Goal: Task Accomplishment & Management: Manage account settings

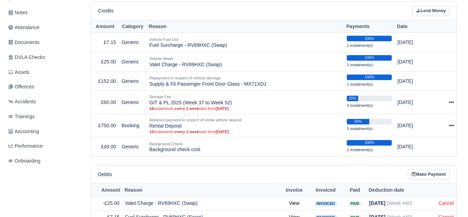
scroll to position [173, 0]
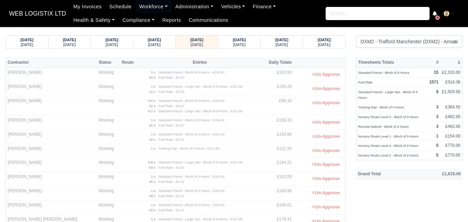
select select "1"
click at [252, 45] on div "Thursday" at bounding box center [239, 44] width 29 height 5
select select "1"
click at [323, 41] on strong "04/10/2025" at bounding box center [324, 40] width 13 height 4
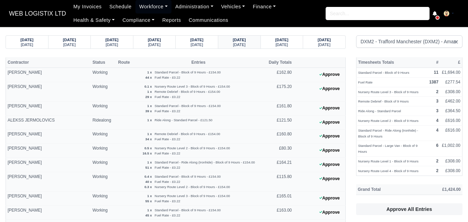
click at [233, 40] on strong "04/10/2025" at bounding box center [239, 40] width 13 height 4
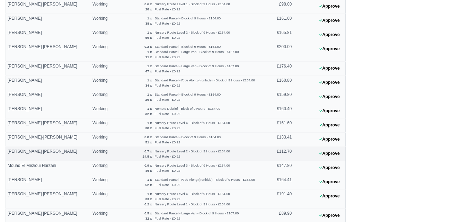
scroll to position [347, 0]
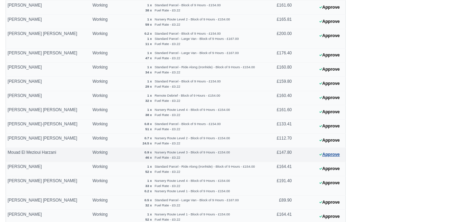
click at [336, 154] on button "Approve" at bounding box center [330, 155] width 28 height 10
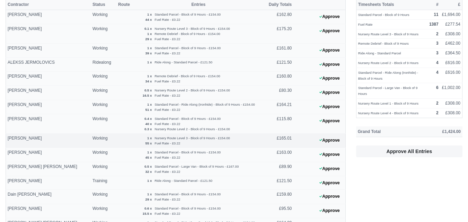
scroll to position [0, 0]
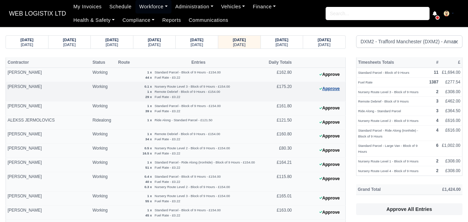
click at [322, 92] on button "Approve" at bounding box center [330, 89] width 28 height 10
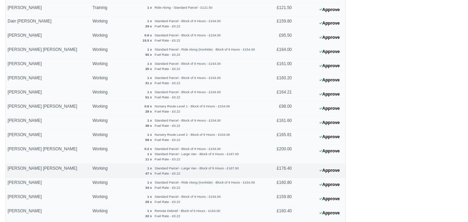
scroll to position [289, 0]
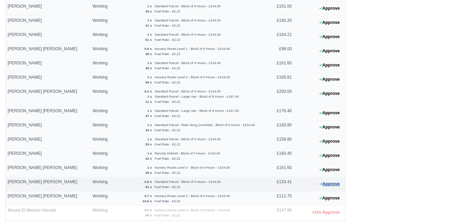
click at [319, 186] on button "Approve" at bounding box center [330, 184] width 28 height 10
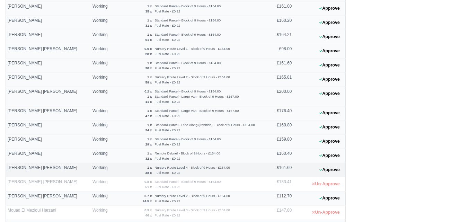
scroll to position [347, 0]
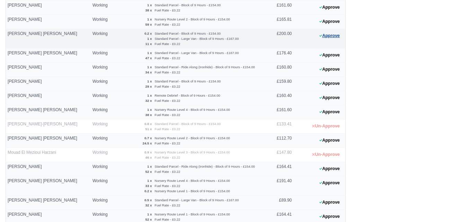
click at [340, 36] on button "Approve" at bounding box center [330, 36] width 28 height 10
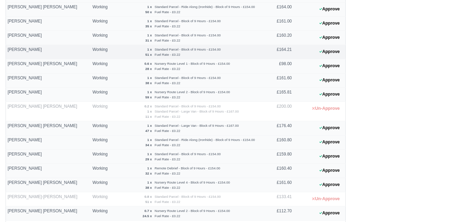
scroll to position [289, 0]
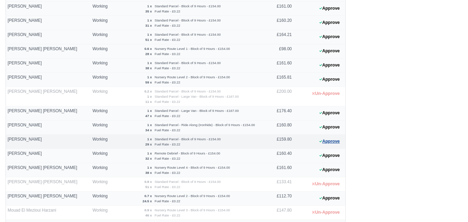
click at [335, 141] on button "Approve" at bounding box center [330, 142] width 28 height 10
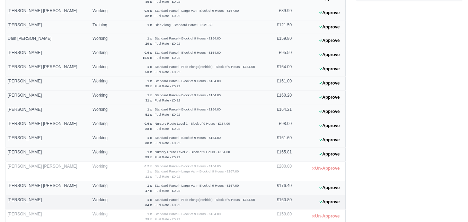
scroll to position [115, 0]
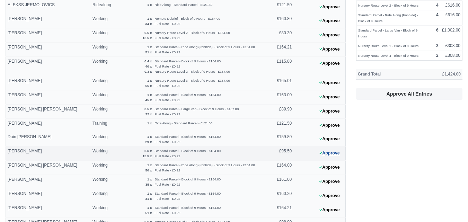
click at [339, 153] on button "Approve" at bounding box center [330, 153] width 28 height 10
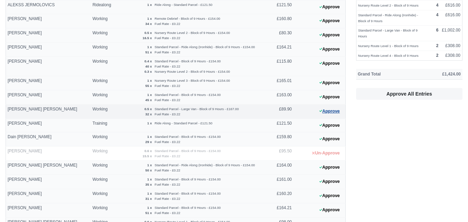
click at [324, 110] on button "Approve" at bounding box center [330, 111] width 28 height 10
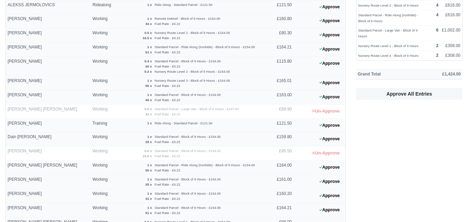
scroll to position [404, 0]
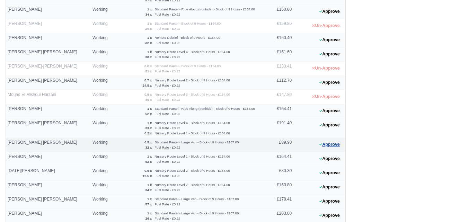
click at [342, 144] on button "Approve" at bounding box center [330, 145] width 28 height 10
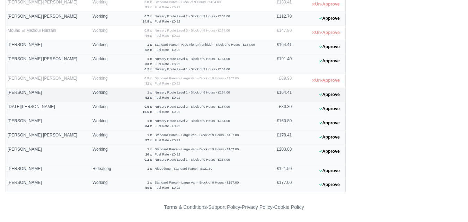
scroll to position [469, 0]
click at [332, 106] on button "Approve" at bounding box center [330, 109] width 28 height 10
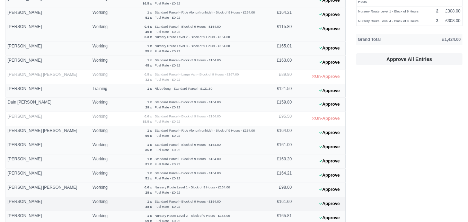
scroll to position [64, 0]
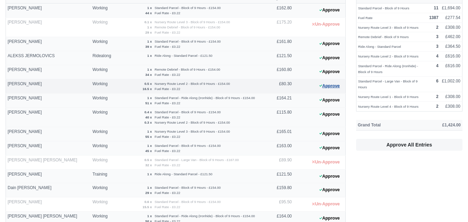
click at [323, 87] on button "Approve" at bounding box center [330, 86] width 28 height 10
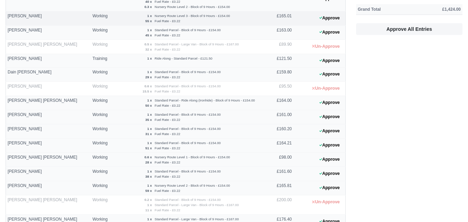
scroll to position [296, 0]
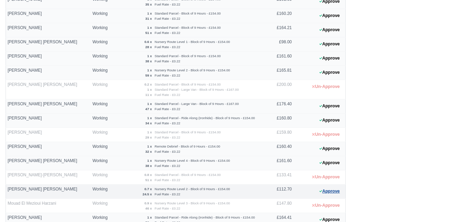
click at [330, 193] on button "Approve" at bounding box center [330, 191] width 28 height 10
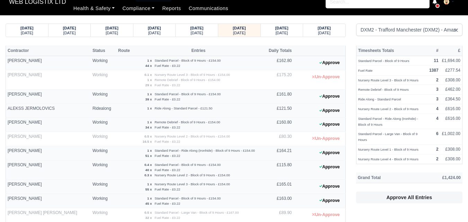
scroll to position [7, 0]
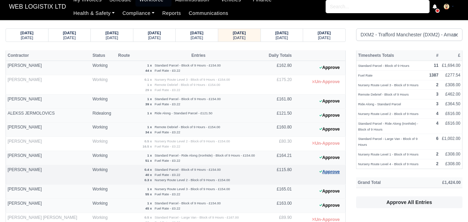
click at [324, 172] on button "Approve" at bounding box center [330, 172] width 28 height 10
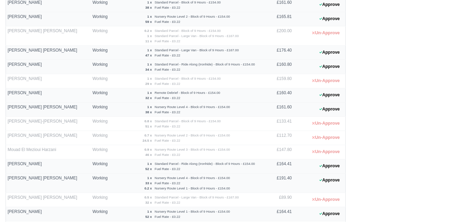
scroll to position [411, 0]
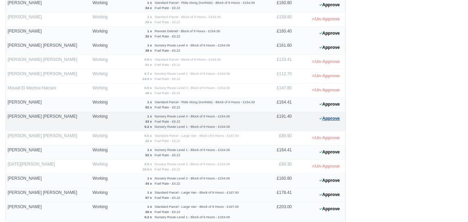
click at [330, 115] on button "Approve" at bounding box center [330, 119] width 28 height 10
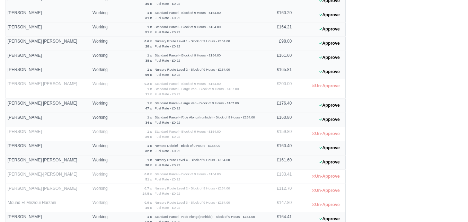
scroll to position [296, 0]
click at [319, 41] on button "Approve" at bounding box center [330, 44] width 28 height 10
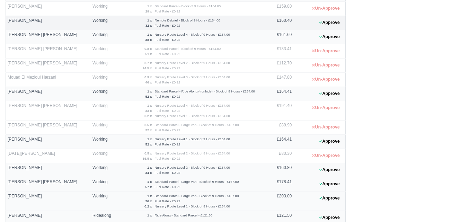
scroll to position [469, 0]
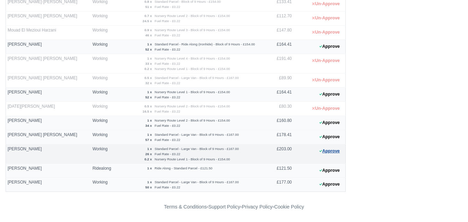
click at [323, 150] on button "Approve" at bounding box center [330, 151] width 28 height 10
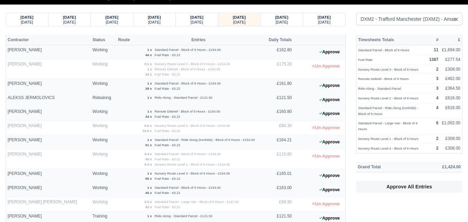
scroll to position [0, 0]
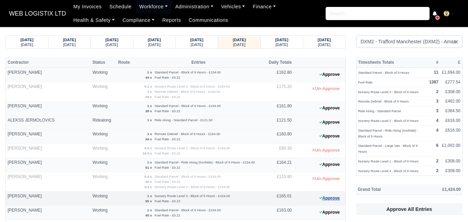
click at [334, 198] on button "Approve" at bounding box center [330, 198] width 28 height 10
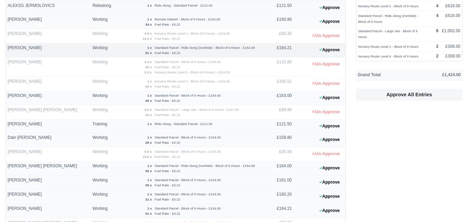
scroll to position [115, 0]
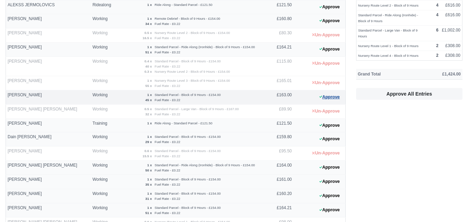
click at [323, 96] on button "Approve" at bounding box center [330, 97] width 28 height 10
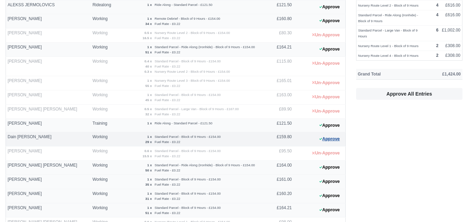
drag, startPoint x: 347, startPoint y: 140, endPoint x: 342, endPoint y: 140, distance: 4.2
click at [341, 140] on button "Approve" at bounding box center [330, 139] width 28 height 10
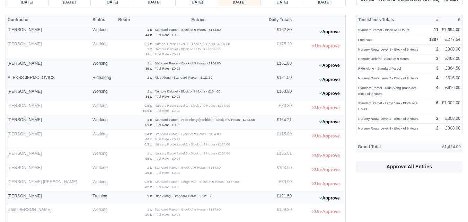
scroll to position [0, 0]
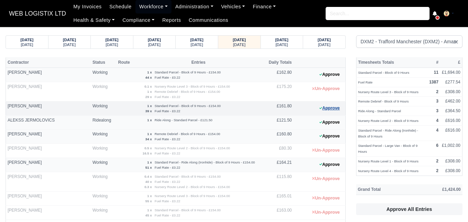
click at [331, 110] on button "Approve" at bounding box center [330, 108] width 28 height 10
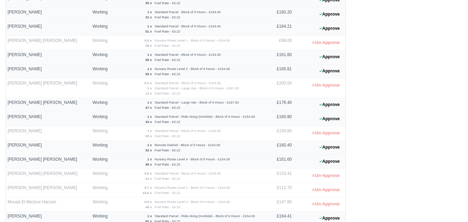
scroll to position [289, 0]
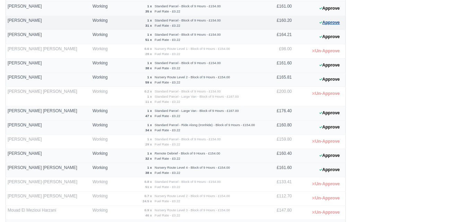
click at [324, 23] on button "Approve" at bounding box center [330, 23] width 28 height 10
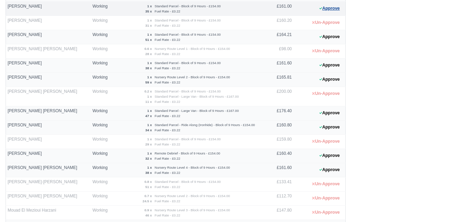
click at [338, 10] on button "Approve" at bounding box center [330, 8] width 28 height 10
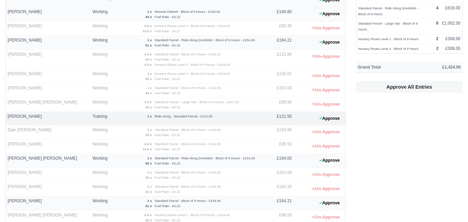
scroll to position [0, 0]
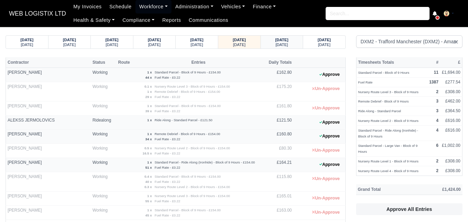
click at [289, 42] on strong "05/10/2025" at bounding box center [281, 40] width 13 height 4
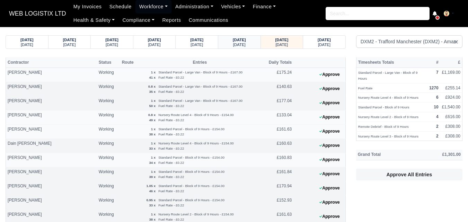
click at [251, 43] on div "[DATE]" at bounding box center [239, 44] width 29 height 5
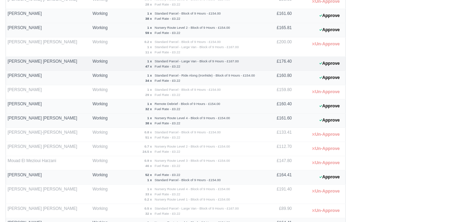
scroll to position [404, 0]
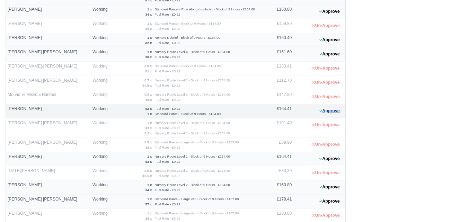
click at [332, 115] on button "Approve" at bounding box center [330, 111] width 28 height 10
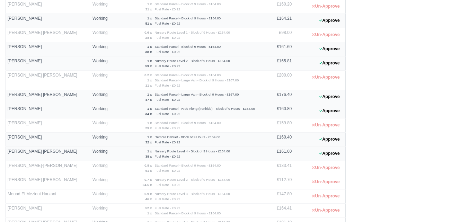
scroll to position [289, 0]
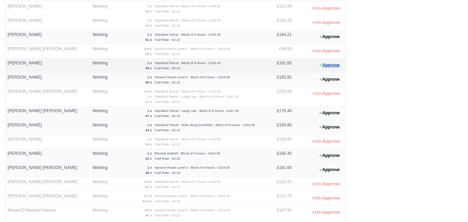
click at [329, 65] on button "Approve" at bounding box center [330, 65] width 28 height 10
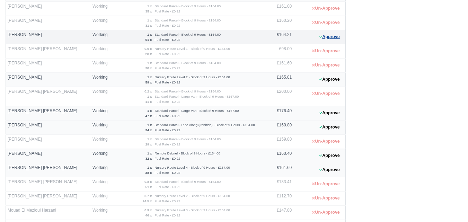
click at [330, 38] on button "Approve" at bounding box center [330, 37] width 28 height 10
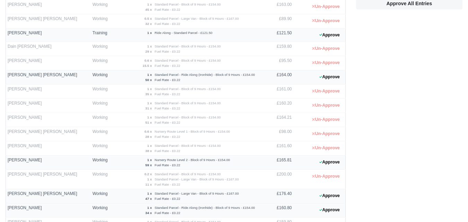
scroll to position [58, 0]
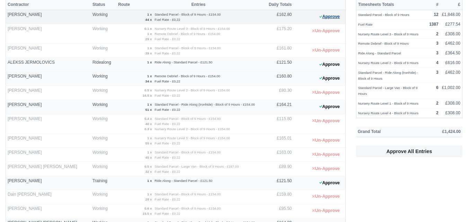
click at [328, 18] on button "Approve" at bounding box center [330, 17] width 28 height 10
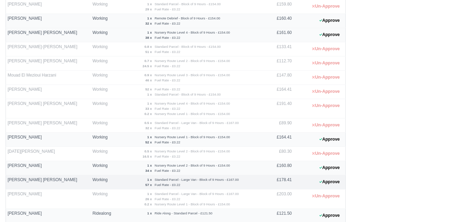
scroll to position [469, 0]
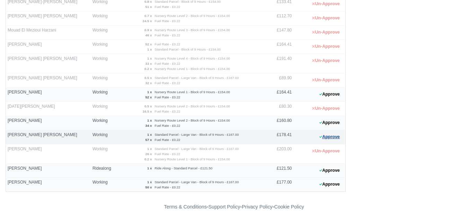
click at [327, 138] on button "Approve" at bounding box center [330, 137] width 28 height 10
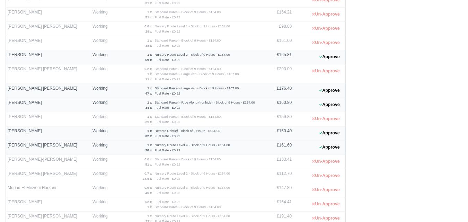
scroll to position [296, 0]
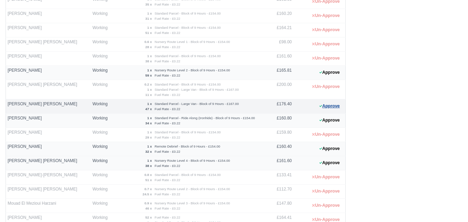
click at [328, 109] on button "Approve" at bounding box center [330, 106] width 28 height 10
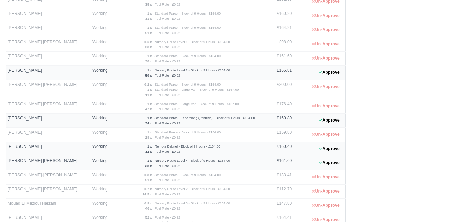
scroll to position [469, 0]
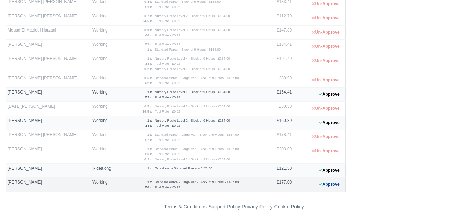
click at [329, 187] on button "Approve" at bounding box center [330, 184] width 28 height 10
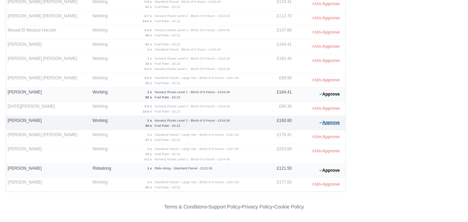
click at [333, 124] on button "Approve" at bounding box center [330, 123] width 28 height 10
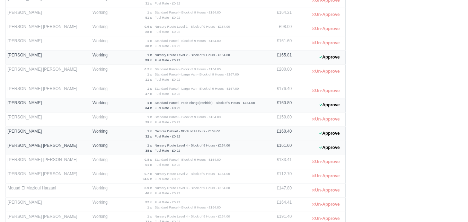
scroll to position [296, 0]
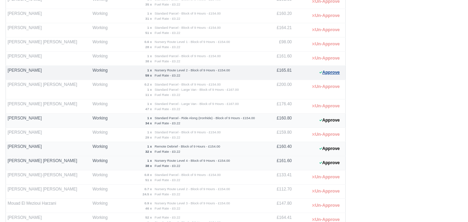
click at [326, 75] on button "Approve" at bounding box center [330, 73] width 28 height 10
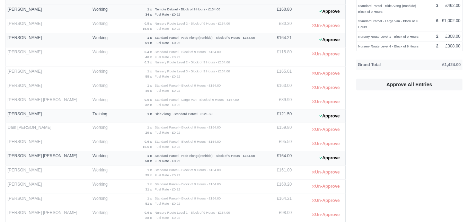
scroll to position [122, 0]
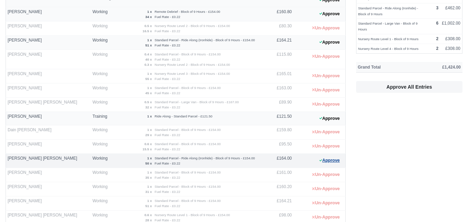
click at [332, 159] on button "Approve" at bounding box center [330, 161] width 28 height 10
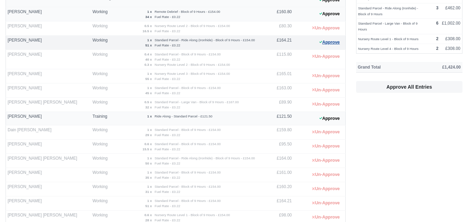
click at [333, 42] on button "Approve" at bounding box center [330, 42] width 28 height 10
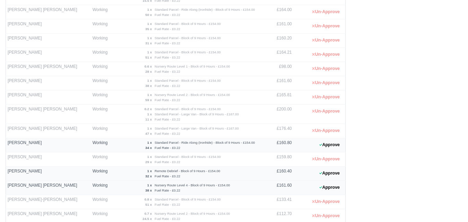
scroll to position [296, 0]
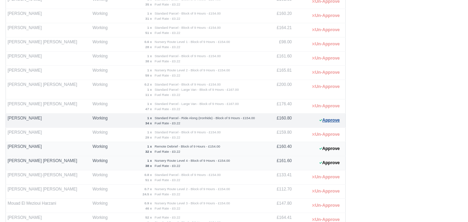
click at [338, 123] on button "Approve" at bounding box center [330, 120] width 28 height 10
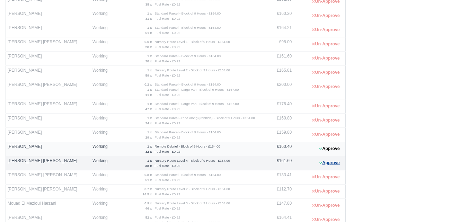
click at [335, 160] on button "Approve" at bounding box center [330, 163] width 28 height 10
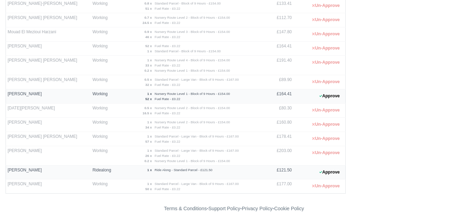
scroll to position [469, 0]
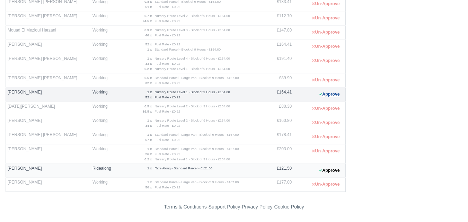
click at [328, 94] on button "Approve" at bounding box center [330, 94] width 28 height 10
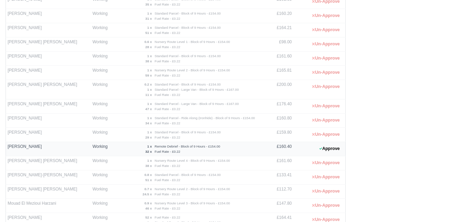
scroll to position [64, 0]
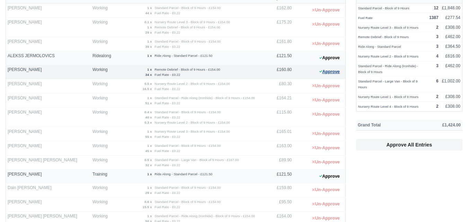
click at [330, 72] on button "Approve" at bounding box center [330, 72] width 28 height 10
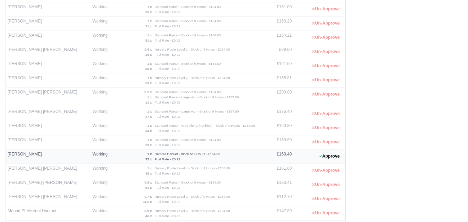
scroll to position [289, 0]
click at [326, 156] on button "Approve" at bounding box center [330, 156] width 28 height 10
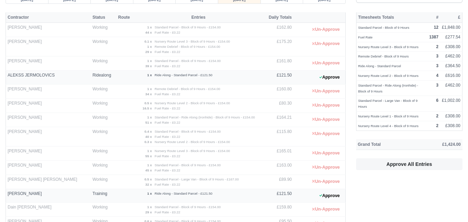
scroll to position [58, 0]
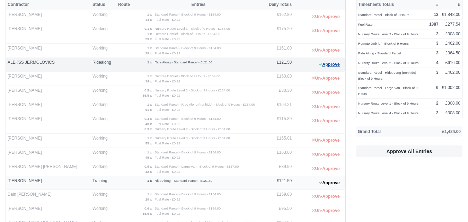
click at [327, 62] on button "Approve" at bounding box center [330, 65] width 28 height 10
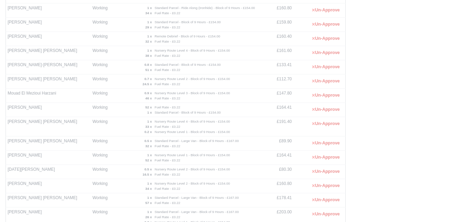
scroll to position [462, 0]
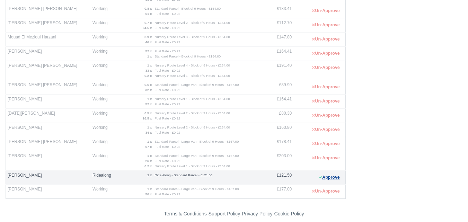
click at [327, 182] on button "Approve" at bounding box center [330, 178] width 28 height 10
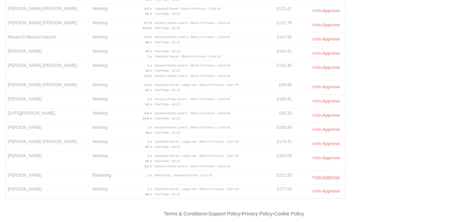
click at [327, 181] on button "Un-Approve" at bounding box center [325, 178] width 35 height 10
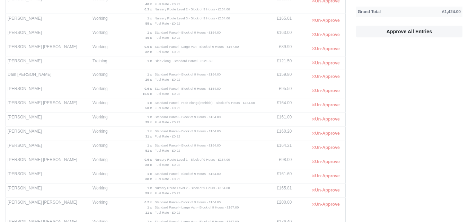
scroll to position [115, 0]
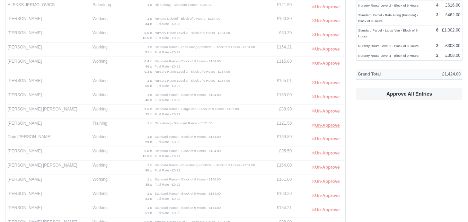
click at [332, 127] on button "Un-Approve" at bounding box center [325, 126] width 35 height 10
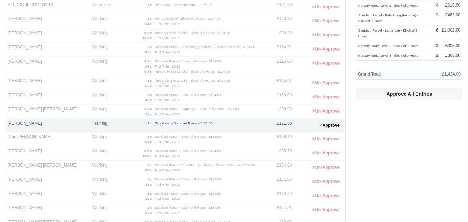
scroll to position [58, 0]
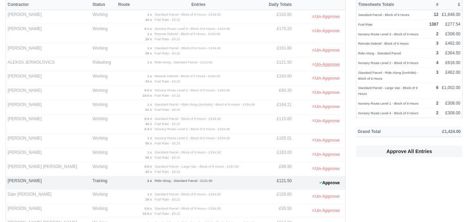
click at [329, 63] on button "Un-Approve" at bounding box center [325, 65] width 35 height 10
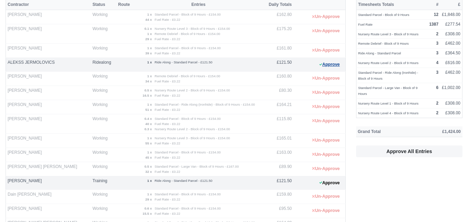
click at [324, 64] on button "Approve" at bounding box center [330, 65] width 28 height 10
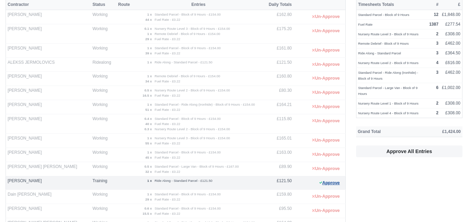
click at [325, 185] on button "Approve" at bounding box center [330, 183] width 28 height 10
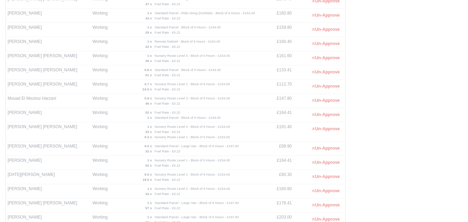
scroll to position [469, 0]
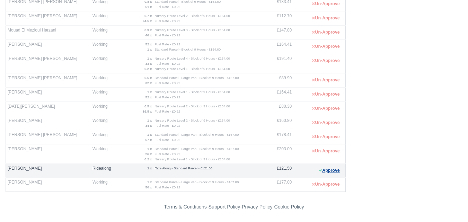
click at [333, 170] on button "Approve" at bounding box center [330, 171] width 28 height 10
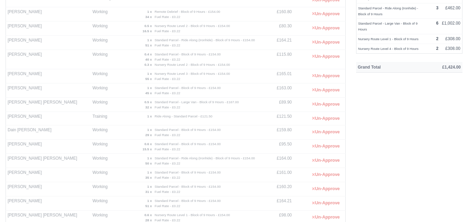
scroll to position [0, 0]
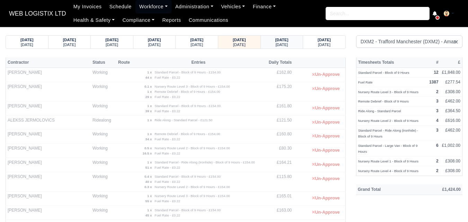
click at [275, 38] on strong "05/10/2025" at bounding box center [281, 40] width 13 height 4
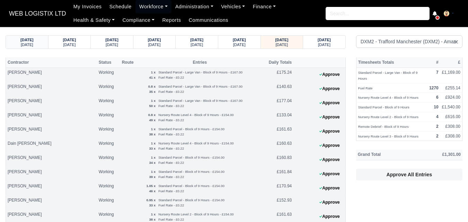
click at [23, 44] on small "[DATE]" at bounding box center [27, 45] width 12 height 4
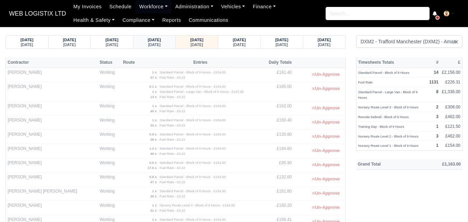
click at [146, 44] on div "[DATE]" at bounding box center [154, 44] width 29 height 5
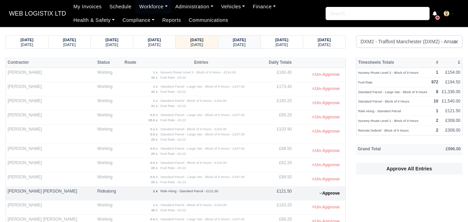
click at [242, 47] on div "29/09/2025 Monday" at bounding box center [240, 42] width 32 height 13
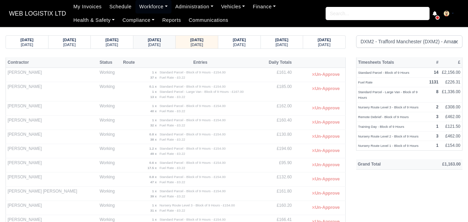
click at [154, 44] on small "[DATE]" at bounding box center [154, 45] width 12 height 4
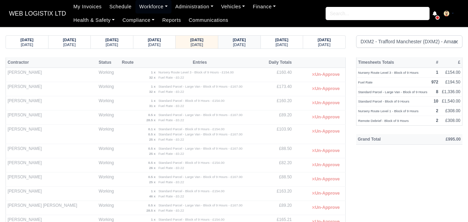
click at [237, 43] on small "[DATE]" at bounding box center [239, 45] width 12 height 4
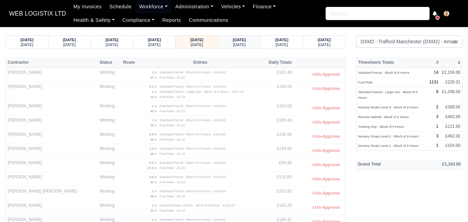
click at [243, 43] on small "[DATE]" at bounding box center [239, 45] width 12 height 4
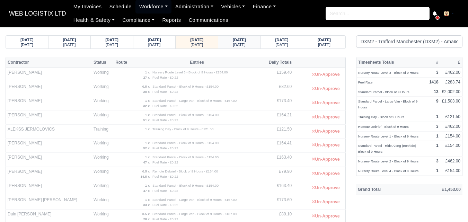
click at [246, 44] on small "[DATE]" at bounding box center [239, 45] width 12 height 4
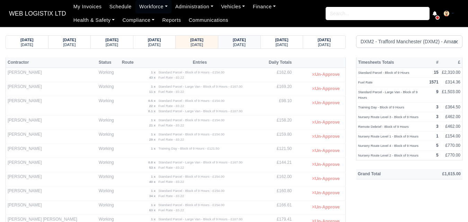
click at [235, 40] on strong "02/10/2025" at bounding box center [239, 40] width 13 height 4
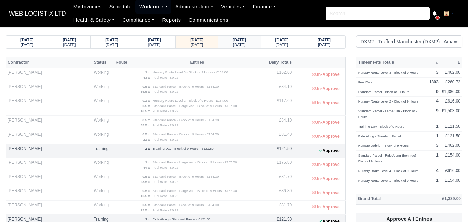
click at [232, 43] on div "[DATE]" at bounding box center [239, 44] width 29 height 5
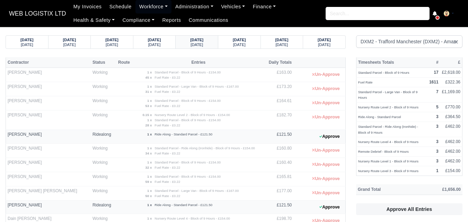
click at [193, 45] on small "[DATE]" at bounding box center [197, 45] width 12 height 4
click at [160, 46] on small "[DATE]" at bounding box center [154, 45] width 12 height 4
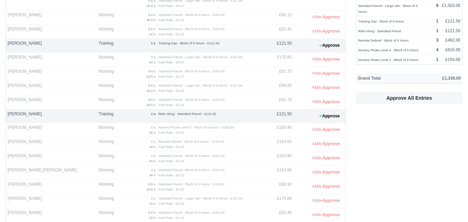
scroll to position [173, 0]
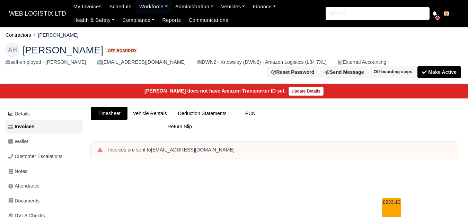
click at [143, 6] on link "Workforce" at bounding box center [153, 7] width 36 height 14
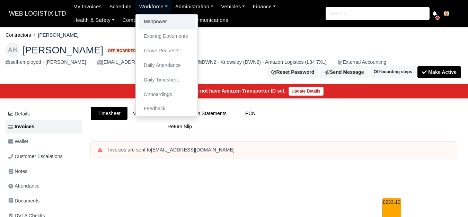
click at [148, 15] on link "Manpower" at bounding box center [167, 22] width 56 height 15
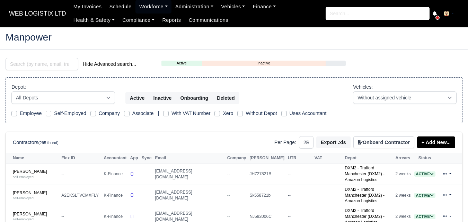
select select "25"
click at [39, 67] on input "search" at bounding box center [42, 64] width 73 height 12
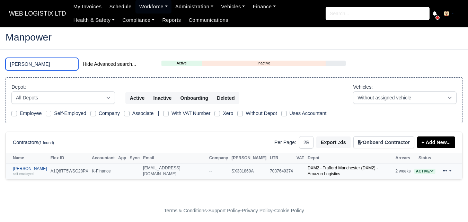
type input "nayden"
click at [23, 172] on link "Nayden Kostadinov Yablanski self-employed" at bounding box center [30, 171] width 34 height 10
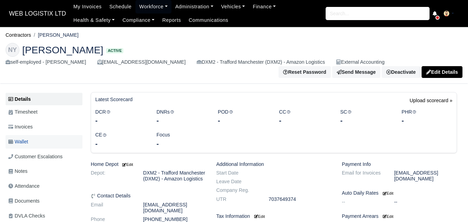
click at [25, 137] on link "Wallet" at bounding box center [44, 142] width 77 height 14
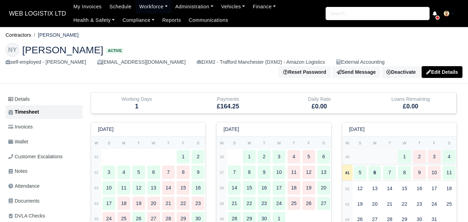
click at [349, 162] on td "40" at bounding box center [347, 157] width 10 height 16
type input "52"
type input "27.5"
type input "31"
type input "50"
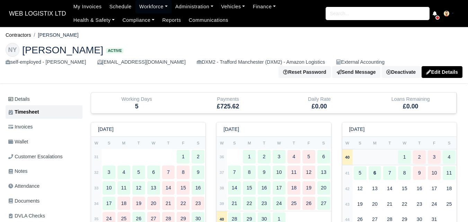
type input "52"
type input "0.5"
type input "1"
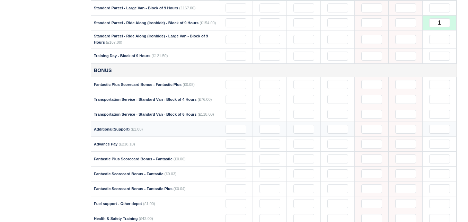
scroll to position [578, 0]
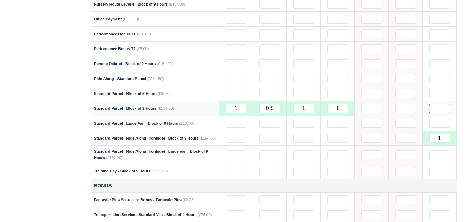
click at [435, 112] on input "text" at bounding box center [439, 108] width 21 height 9
drag, startPoint x: 435, startPoint y: 140, endPoint x: 444, endPoint y: 142, distance: 10.0
click at [444, 142] on input "1" at bounding box center [439, 138] width 21 height 9
click at [15, 142] on div "Details Timesheet Invoices Wallet Customer Escalations Notes Attendance Documen…" at bounding box center [46, 62] width 80 height 1094
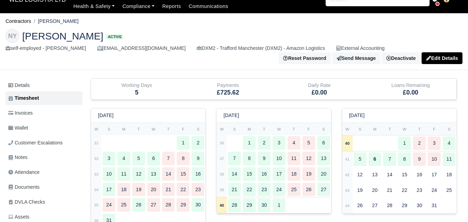
scroll to position [0, 0]
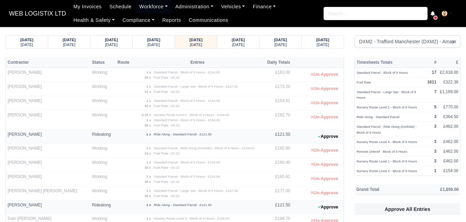
select select "1"
click at [140, 4] on link "Workforce" at bounding box center [153, 7] width 36 height 14
click at [0, 0] on link "Manpower" at bounding box center [0, 0] width 0 height 0
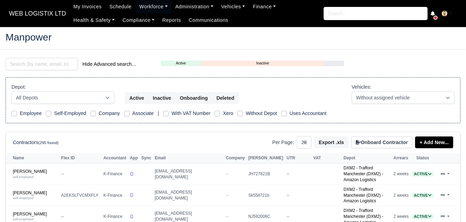
select select "25"
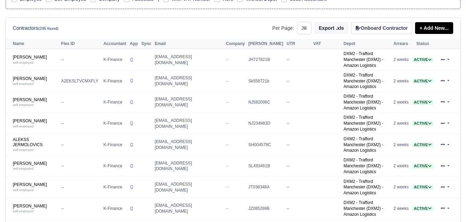
scroll to position [173, 0]
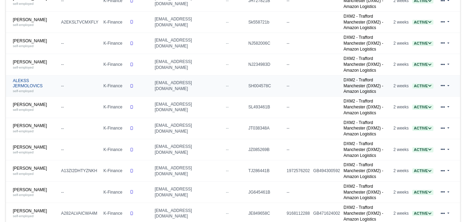
click at [18, 78] on link "ALEKSS JERMOLOVICS self-employed" at bounding box center [35, 85] width 45 height 15
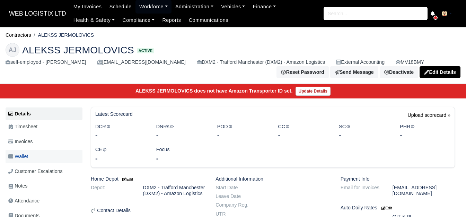
click at [35, 157] on link "Wallet" at bounding box center [44, 157] width 77 height 14
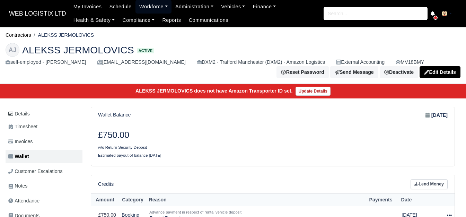
drag, startPoint x: 141, startPoint y: 6, endPoint x: 152, endPoint y: 25, distance: 22.0
click at [141, 6] on link "Workforce" at bounding box center [153, 7] width 36 height 14
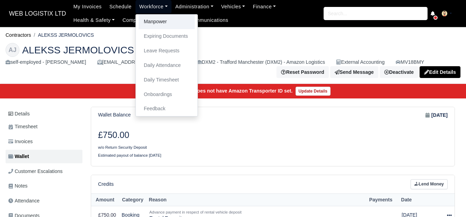
click at [152, 27] on link "Manpower" at bounding box center [167, 22] width 56 height 15
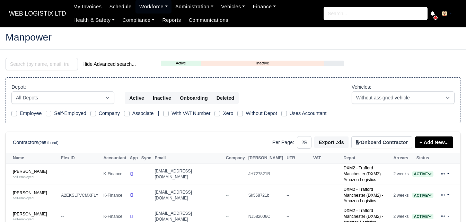
select select "25"
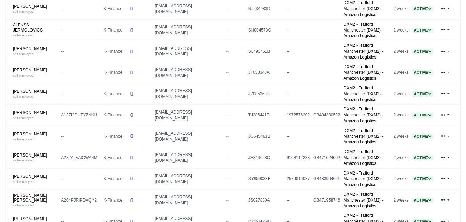
scroll to position [231, 0]
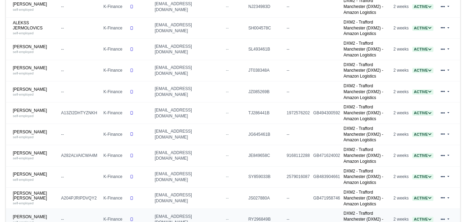
click at [54, 209] on td "[PERSON_NAME] self-employed" at bounding box center [32, 219] width 53 height 21
click at [44, 214] on link "Dabala Bekele Gonfa self-employed" at bounding box center [35, 219] width 45 height 10
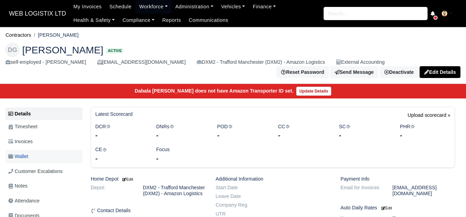
click at [41, 155] on link "Wallet" at bounding box center [44, 157] width 77 height 14
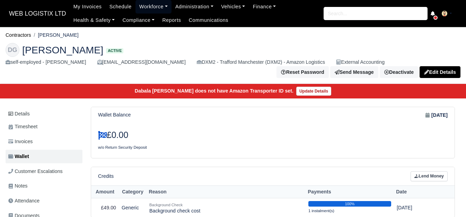
drag, startPoint x: 148, startPoint y: 7, endPoint x: 148, endPoint y: 17, distance: 9.4
click at [148, 7] on link "Workforce" at bounding box center [153, 7] width 36 height 14
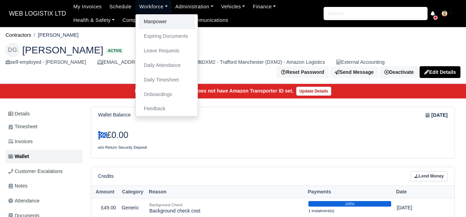
click at [148, 20] on link "Manpower" at bounding box center [167, 22] width 56 height 15
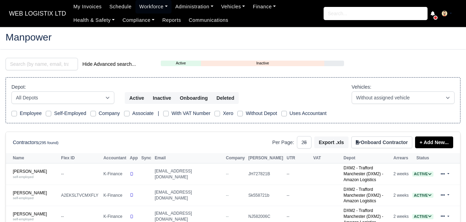
select select "25"
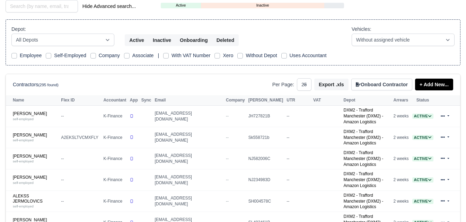
scroll to position [58, 0]
click at [43, 7] on input "search" at bounding box center [42, 6] width 72 height 12
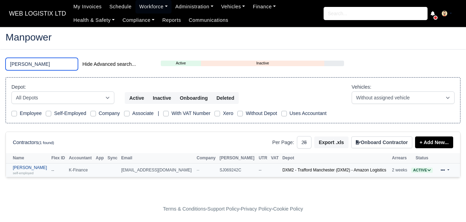
type input "[PERSON_NAME]"
click at [33, 169] on link "[PERSON_NAME] self-employed" at bounding box center [30, 170] width 35 height 10
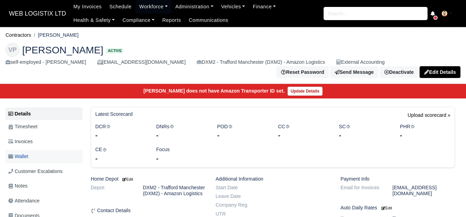
click at [28, 161] on link "Wallet" at bounding box center [44, 157] width 77 height 14
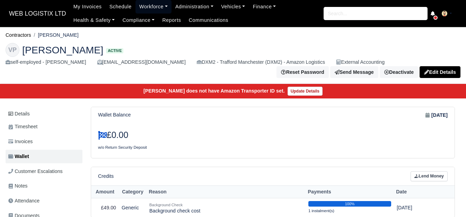
click at [150, 7] on link "Workforce" at bounding box center [153, 7] width 36 height 14
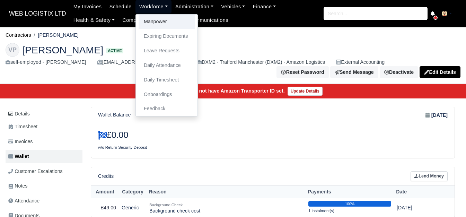
click at [151, 19] on link "Manpower" at bounding box center [167, 22] width 56 height 15
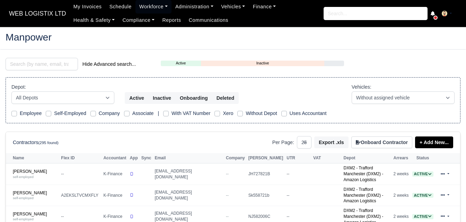
select select "25"
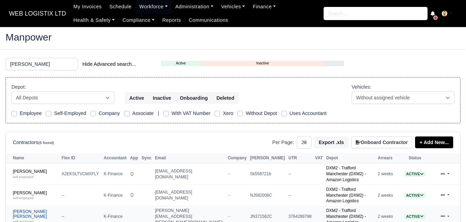
type input "ian"
click at [24, 209] on link "Ian Peter Hitchen self-employed" at bounding box center [35, 216] width 45 height 15
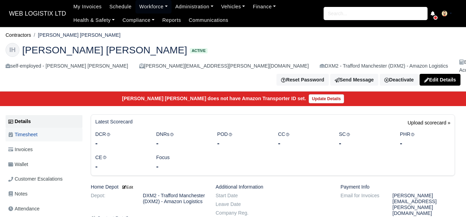
click at [32, 132] on span "Timesheet" at bounding box center [22, 135] width 29 height 8
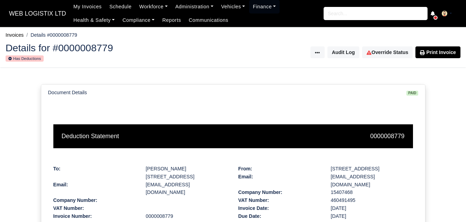
click at [41, 14] on span "WEB LOGISTIX LTD" at bounding box center [38, 14] width 64 height 14
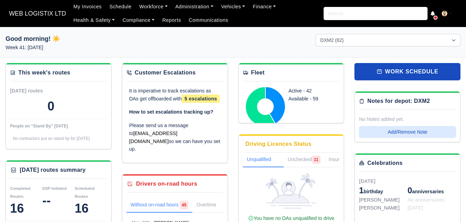
select select "1"
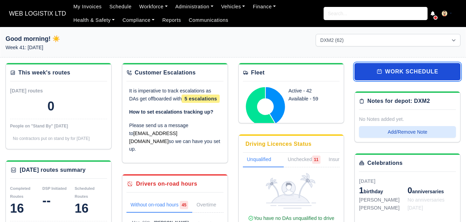
click at [421, 69] on link "work schedule" at bounding box center [407, 71] width 106 height 17
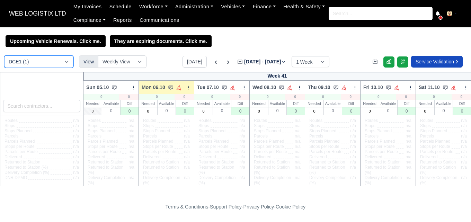
click at [55, 62] on select "DCE1 (1) DWN2 (32) DXM2 (62)" at bounding box center [38, 61] width 69 height 12
select select "1"
click at [4, 56] on select "DCE1 (1) DWN2 (32) DXM2 (62)" at bounding box center [38, 61] width 69 height 12
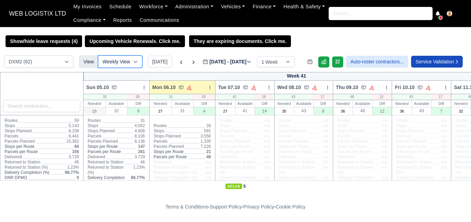
click at [125, 64] on select "Weekly View Wave times Daily Roster" at bounding box center [120, 61] width 44 height 12
click at [226, 61] on label "Oct 05 - Oct 11, 2025 2025-10-06" at bounding box center [227, 62] width 49 height 8
click at [226, 61] on input "2025-10-06" at bounding box center [242, 65] width 78 height 15
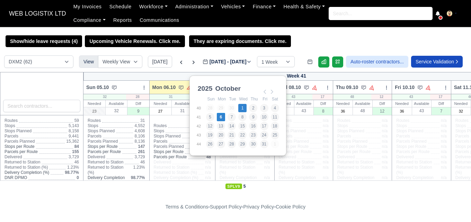
type input "2025-10-01"
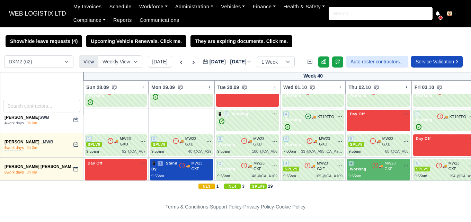
scroll to position [578, 0]
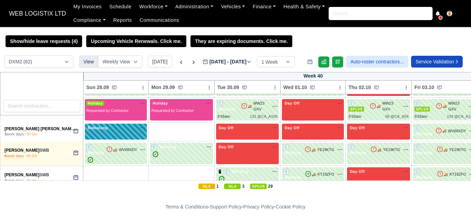
click at [141, 125] on icon "button" at bounding box center [143, 128] width 6 height 6
click at [122, 125] on div "Ridealong" at bounding box center [115, 128] width 59 height 6
select select "Ridealong"
select select "1"
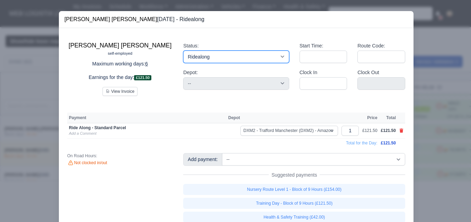
click at [267, 60] on select "Working Day Off Stand By Holiday Other Depot In Office OSM Ridealong Nursery 1 …" at bounding box center [236, 57] width 106 height 12
select select "Day Off"
click at [183, 51] on select "Working Day Off Stand By Holiday Other Depot In Office OSM Ridealong Nursery 1 …" at bounding box center [236, 57] width 106 height 12
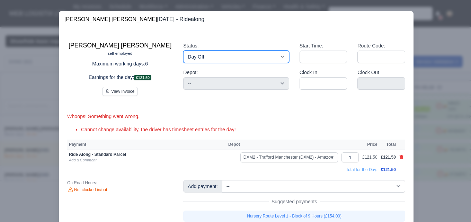
click at [243, 62] on select "Working Day Off Stand By Holiday Other Depot In Office OSM Ridealong Nursery 1 …" at bounding box center [236, 57] width 106 height 12
click at [183, 51] on select "Working Day Off Stand By Holiday Other Depot In Office OSM Ridealong Nursery 1 …" at bounding box center [236, 57] width 106 height 12
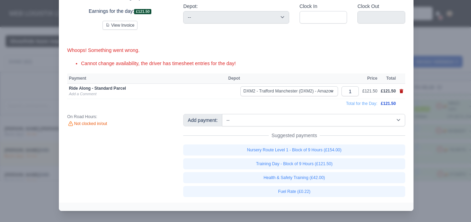
click at [400, 92] on icon at bounding box center [402, 91] width 4 height 4
select select
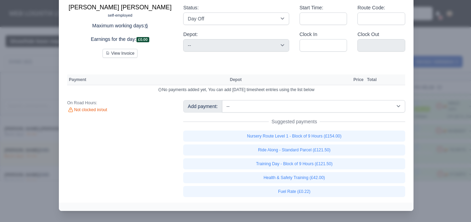
scroll to position [38, 0]
click at [428, 117] on div at bounding box center [235, 111] width 471 height 222
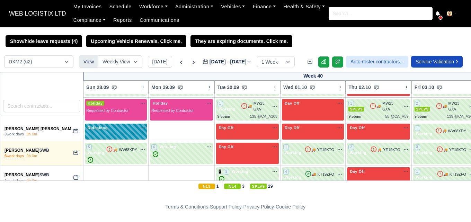
click at [116, 129] on div "Ridealong" at bounding box center [115, 128] width 59 height 6
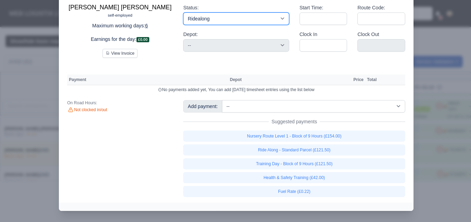
click at [236, 25] on select "Working Day Off Stand By Holiday Other Depot In Office OSM Ridealong Nursery 1 …" at bounding box center [236, 18] width 106 height 12
select select "Day Off"
click at [183, 25] on select "Working Day Off Stand By Holiday Other Depot In Office OSM Ridealong Nursery 1 …" at bounding box center [236, 18] width 106 height 12
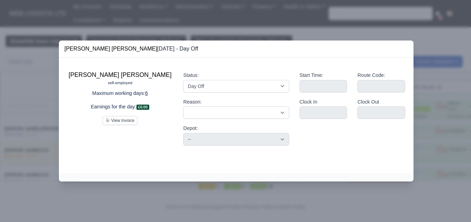
click at [425, 91] on div at bounding box center [235, 111] width 471 height 222
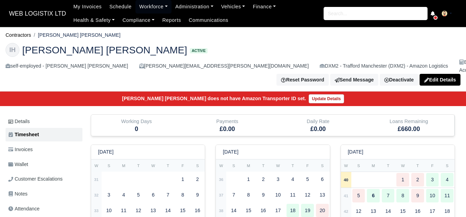
scroll to position [173, 0]
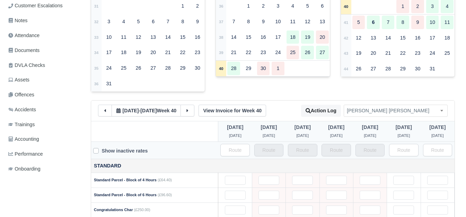
type input "44"
type input "28"
type input "1"
type input "0.6"
type input "1"
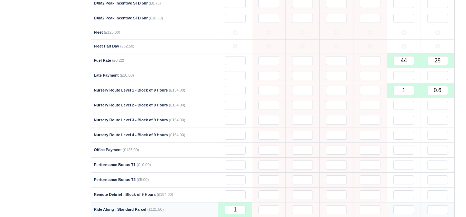
scroll to position [520, 0]
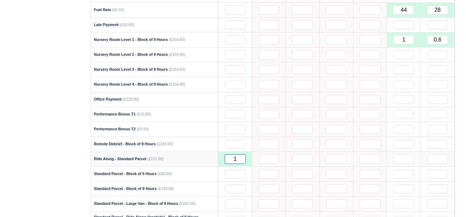
drag, startPoint x: 230, startPoint y: 153, endPoint x: 244, endPoint y: 153, distance: 14.2
click at [244, 155] on input "1" at bounding box center [235, 159] width 21 height 9
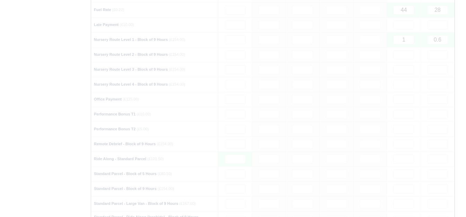
click at [1, 173] on div "Details Timesheet Invoices Wallet Customer Escalations Notes Attendance" at bounding box center [232, 144] width 465 height 1098
click at [29, 168] on div "Details Timesheet Invoices Wallet Customer Escalations Notes Attendance Documen…" at bounding box center [46, 144] width 80 height 1098
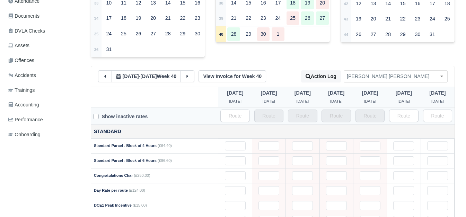
scroll to position [0, 0]
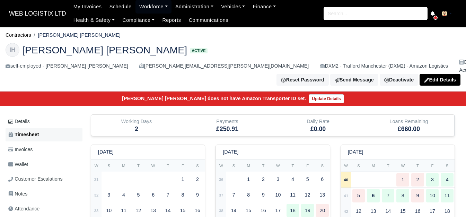
click at [42, 128] on link "Timesheet" at bounding box center [44, 135] width 77 height 14
click at [346, 176] on td "40" at bounding box center [346, 180] width 10 height 16
type input "44"
type input "28"
type input "1"
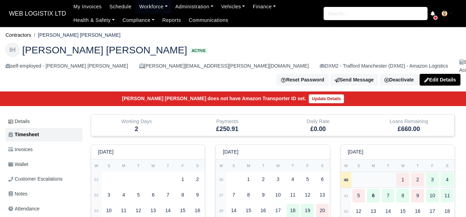
type input "0.6"
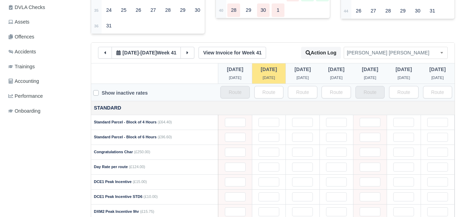
scroll to position [115, 0]
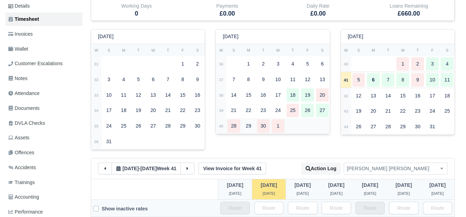
click at [223, 124] on strong "40" at bounding box center [221, 126] width 5 height 4
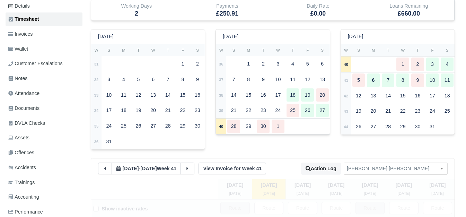
scroll to position [404, 0]
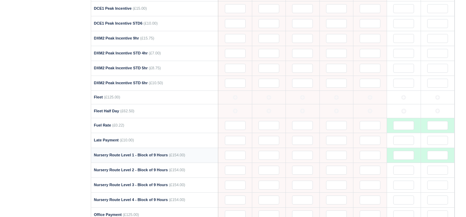
type input "44"
type input "28"
type input "1"
type input "0.6"
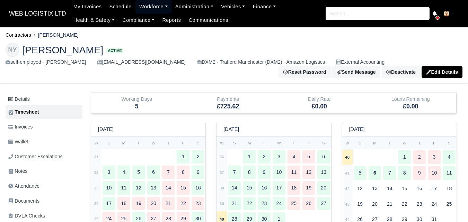
click at [141, 8] on link "Workforce" at bounding box center [153, 7] width 36 height 14
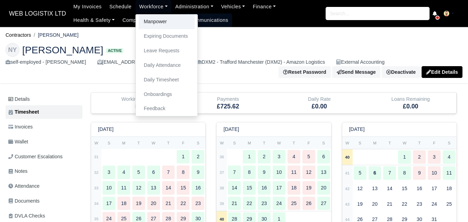
click at [155, 17] on link "Manpower" at bounding box center [167, 22] width 56 height 15
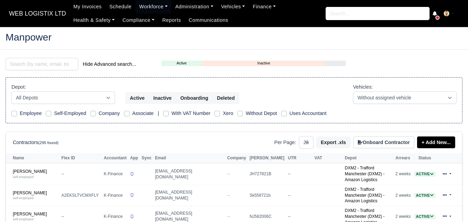
select select "25"
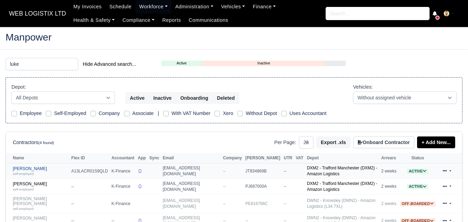
type input "luke"
click at [41, 169] on link "[PERSON_NAME] self-employed" at bounding box center [40, 171] width 55 height 10
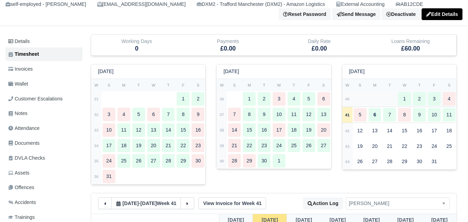
scroll to position [58, 0]
click at [347, 105] on td "40" at bounding box center [347, 99] width 10 height 16
type input "47"
type input "40"
type input "35"
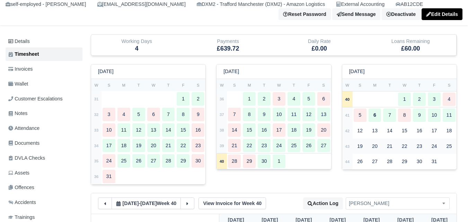
type input "46"
type input "1"
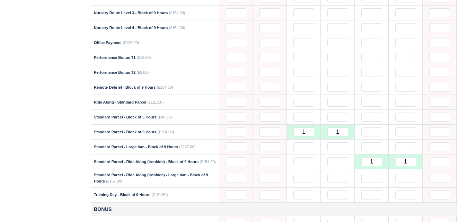
scroll to position [578, 0]
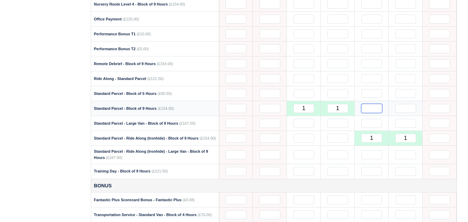
click at [375, 109] on input "text" at bounding box center [371, 108] width 21 height 9
drag, startPoint x: 375, startPoint y: 137, endPoint x: 371, endPoint y: 136, distance: 4.6
click at [371, 136] on input "1" at bounding box center [371, 138] width 21 height 9
click at [42, 126] on div "Details Timesheet Invoices Wallet Customer Escalations Notes Attendance Documen…" at bounding box center [46, 62] width 80 height 1094
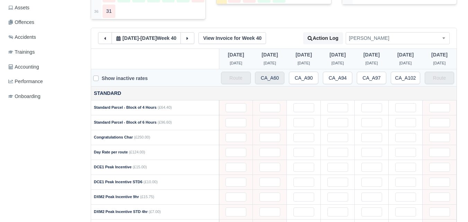
scroll to position [173, 0]
